Goal: Task Accomplishment & Management: Complete application form

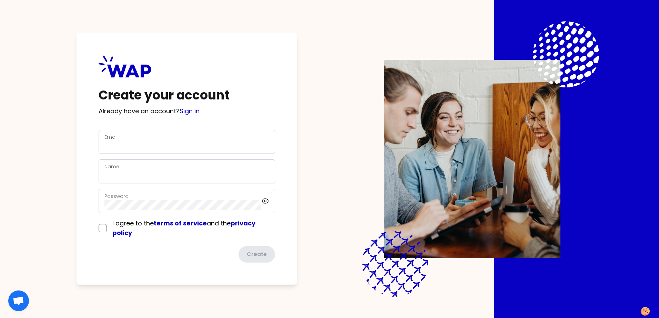
click at [171, 140] on div "Email" at bounding box center [186, 142] width 165 height 18
type input "[EMAIL_ADDRESS][PERSON_NAME][DOMAIN_NAME]"
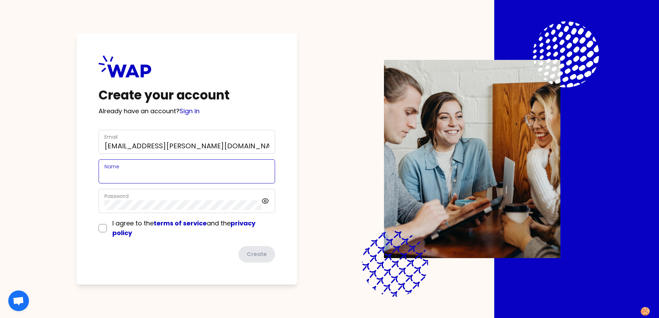
type input "[PERSON_NAME]"
click at [93, 242] on div "Create your account Already have an account? Sign in Email [PERSON_NAME][EMAIL_…" at bounding box center [187, 159] width 221 height 252
click at [102, 233] on div "I agree to the terms of service and the privacy policy" at bounding box center [187, 228] width 176 height 19
click at [103, 230] on input "checkbox" at bounding box center [103, 228] width 8 height 8
checkbox input "true"
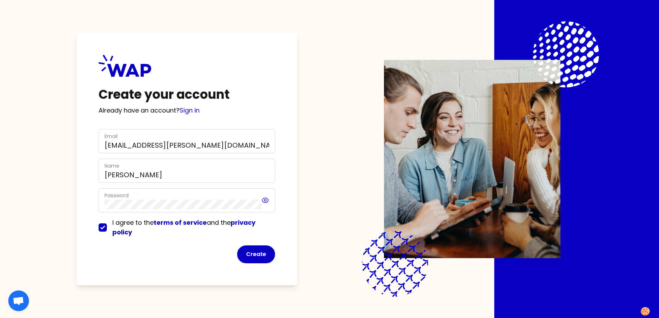
click at [266, 200] on icon at bounding box center [265, 201] width 2 height 2
click at [266, 200] on icon at bounding box center [265, 200] width 6 height 6
click at [252, 253] on button "Create" at bounding box center [256, 255] width 38 height 18
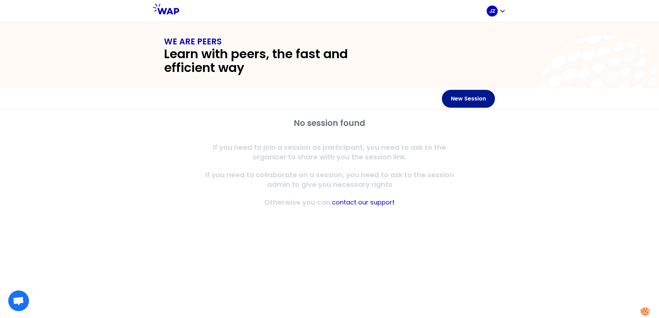
click at [461, 98] on button "New Session" at bounding box center [468, 99] width 53 height 18
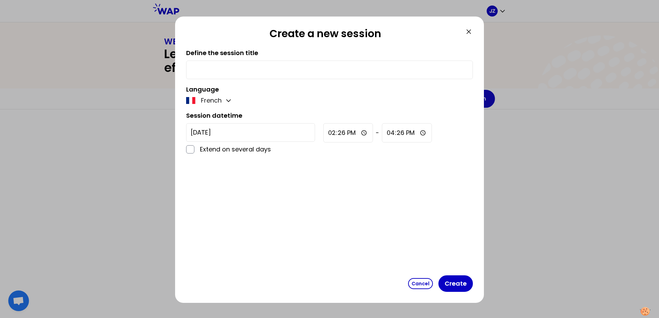
click at [470, 34] on icon at bounding box center [469, 32] width 4 height 4
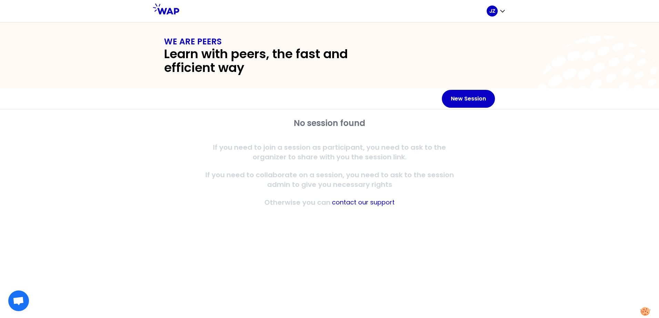
click at [506, 11] on div "JZ" at bounding box center [329, 11] width 659 height 22
click at [499, 11] on icon "button" at bounding box center [502, 11] width 7 height 7
click at [485, 30] on span "Home page" at bounding box center [482, 29] width 36 height 10
click at [497, 11] on div "JZ" at bounding box center [492, 11] width 11 height 11
click at [495, 42] on button "My profile" at bounding box center [475, 47] width 61 height 12
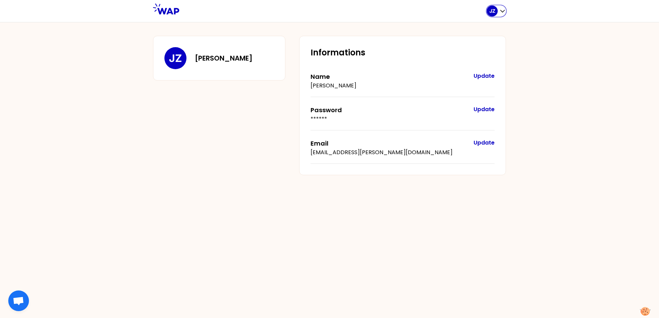
click at [496, 10] on div "JZ" at bounding box center [492, 11] width 11 height 11
click at [496, 35] on div "Home page" at bounding box center [475, 29] width 61 height 18
click at [493, 26] on span "Home page" at bounding box center [482, 29] width 36 height 10
